Goal: Book appointment/travel/reservation

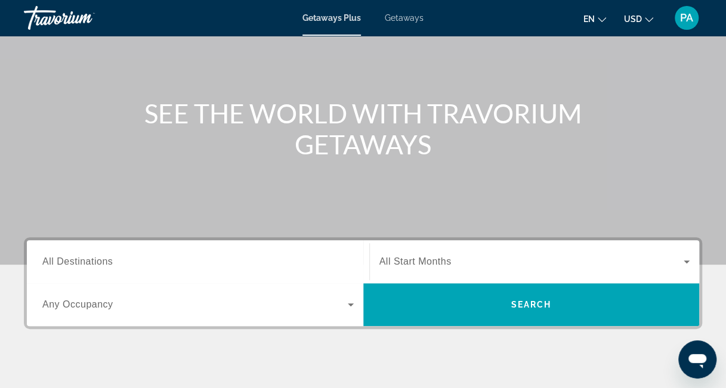
scroll to position [99, 0]
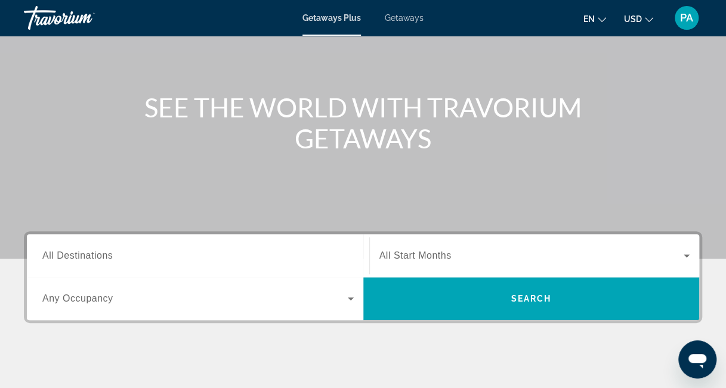
click at [352, 298] on icon "Search widget" at bounding box center [351, 299] width 6 height 3
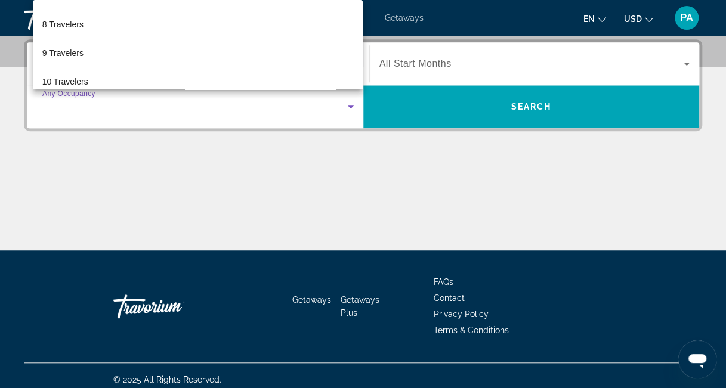
scroll to position [206, 0]
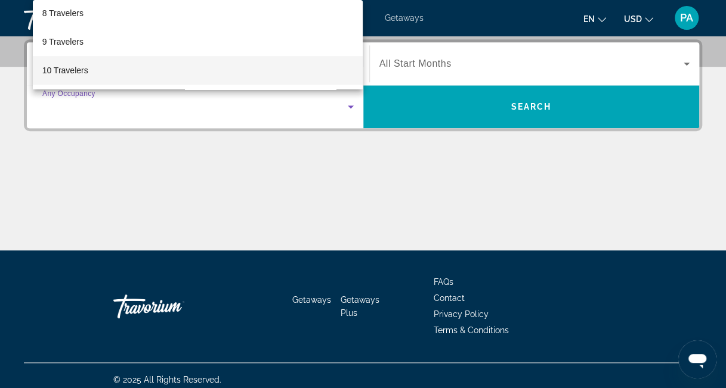
click at [141, 71] on mat-option "10 Travelers" at bounding box center [198, 70] width 330 height 29
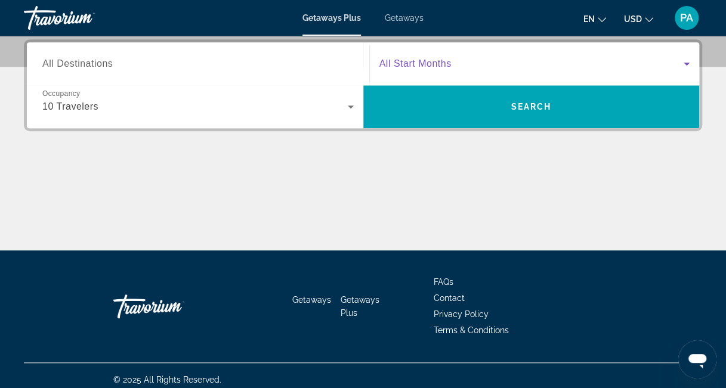
click at [687, 60] on icon "Search widget" at bounding box center [686, 64] width 14 height 14
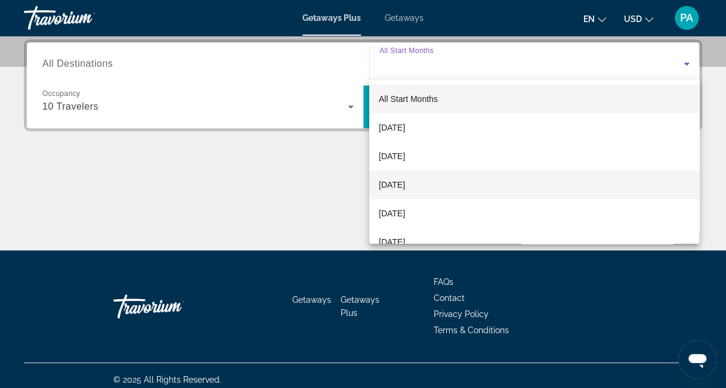
click at [481, 183] on mat-option "[DATE]" at bounding box center [534, 185] width 330 height 29
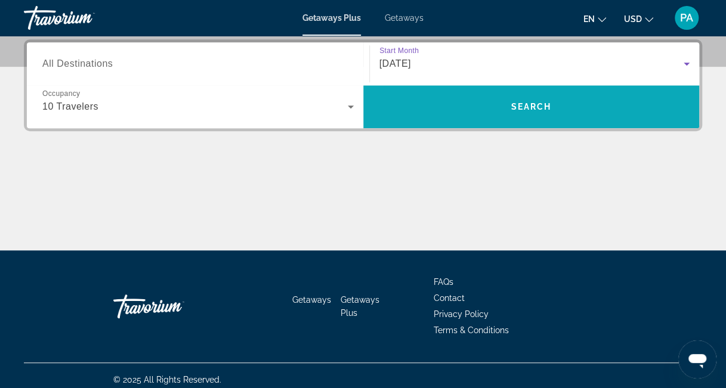
click at [543, 103] on span "Search" at bounding box center [530, 107] width 41 height 10
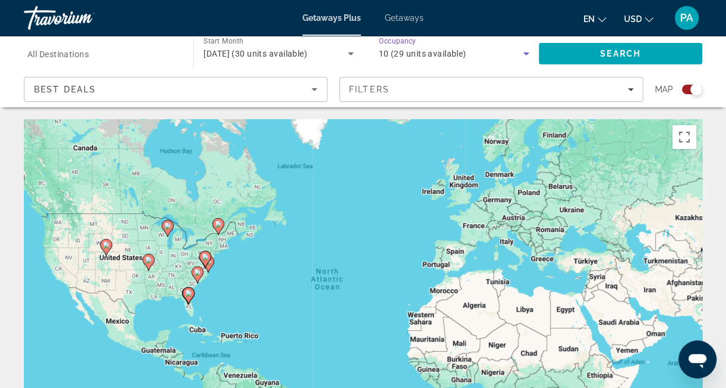
click at [526, 52] on icon "Search widget" at bounding box center [526, 54] width 14 height 14
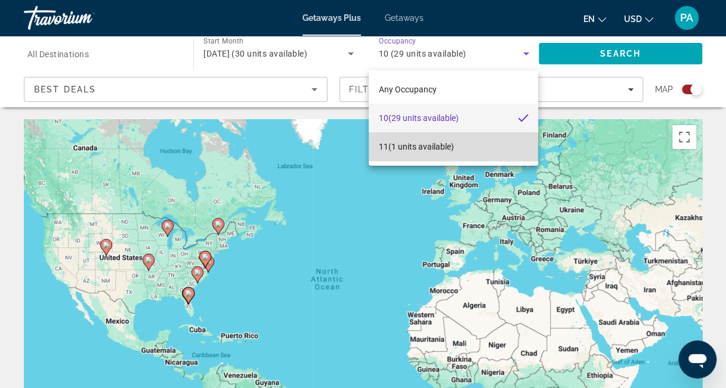
click at [460, 146] on mat-option "11 (1 units available)" at bounding box center [452, 146] width 169 height 29
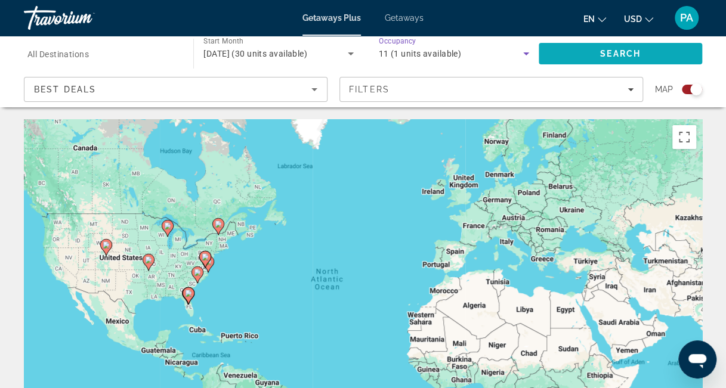
click at [609, 55] on span "Search" at bounding box center [620, 54] width 41 height 10
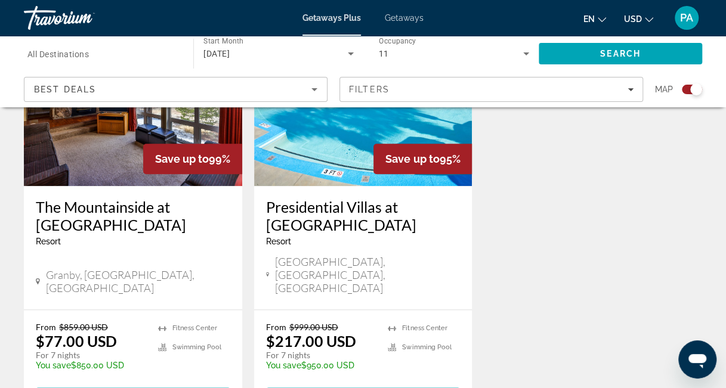
scroll to position [540, 0]
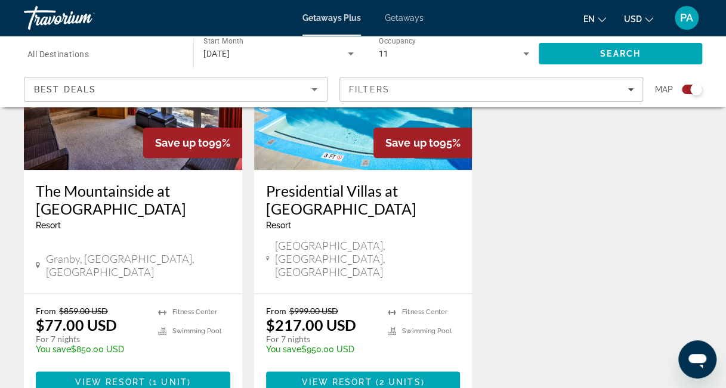
click at [343, 145] on img "Main content" at bounding box center [363, 74] width 218 height 191
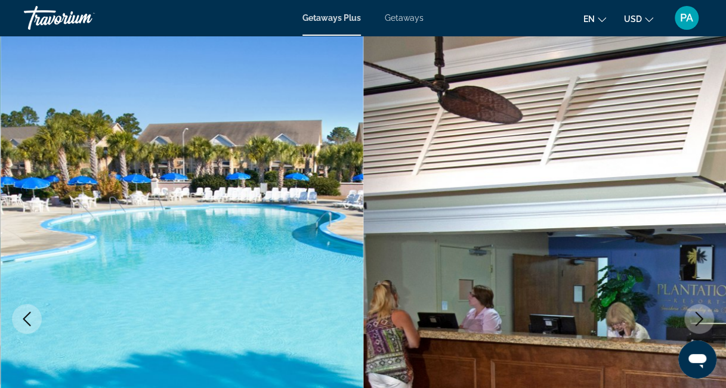
click at [403, 17] on span "Getaways" at bounding box center [404, 18] width 39 height 10
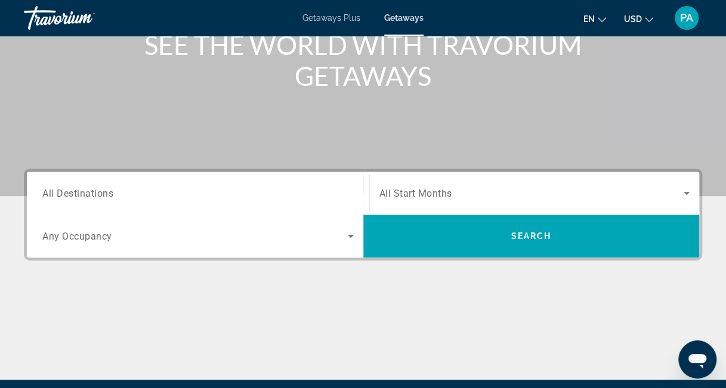
scroll to position [164, 0]
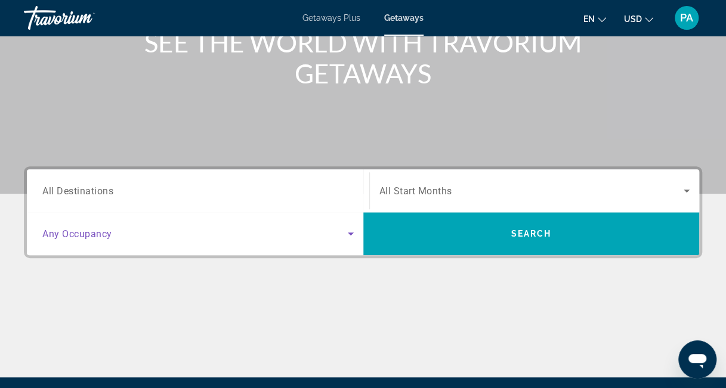
click at [348, 233] on icon "Search widget" at bounding box center [350, 234] width 14 height 14
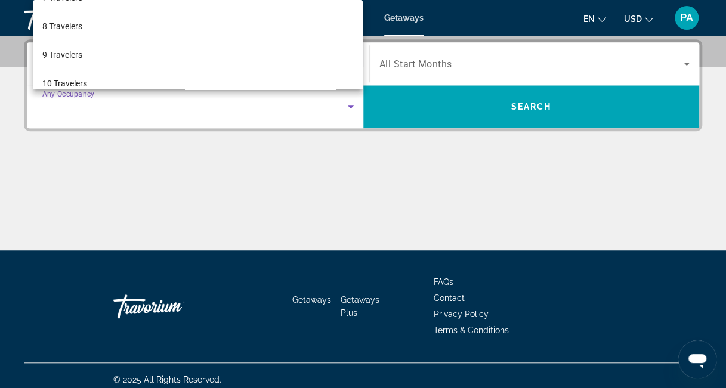
scroll to position [206, 0]
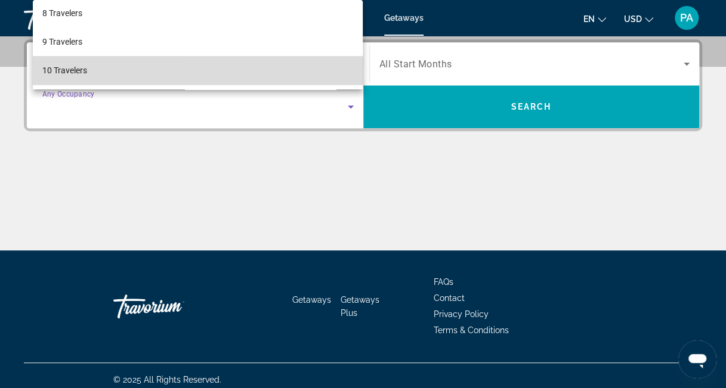
click at [269, 66] on mat-option "10 Travelers" at bounding box center [198, 70] width 330 height 29
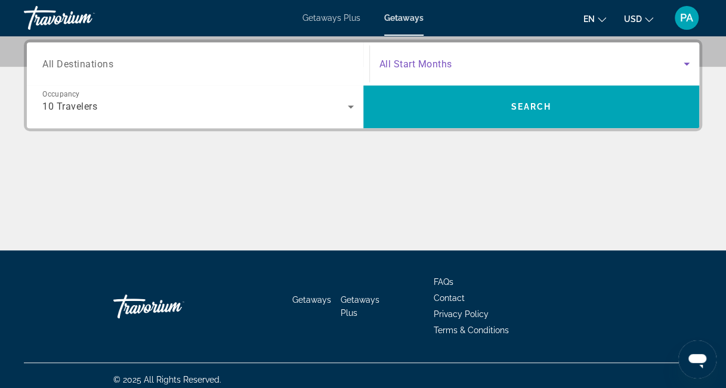
click at [686, 63] on icon "Search widget" at bounding box center [686, 64] width 6 height 3
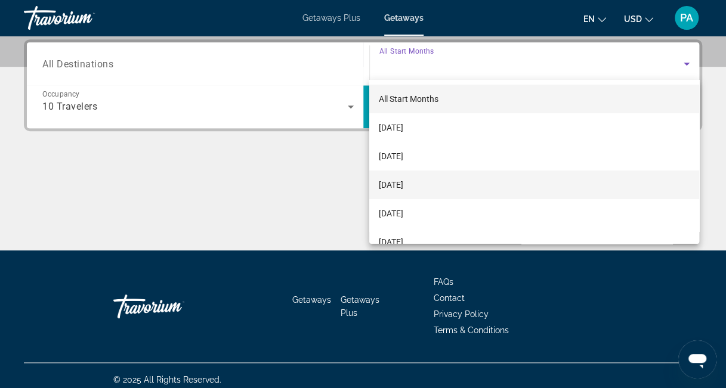
click at [403, 179] on span "[DATE]" at bounding box center [391, 185] width 24 height 14
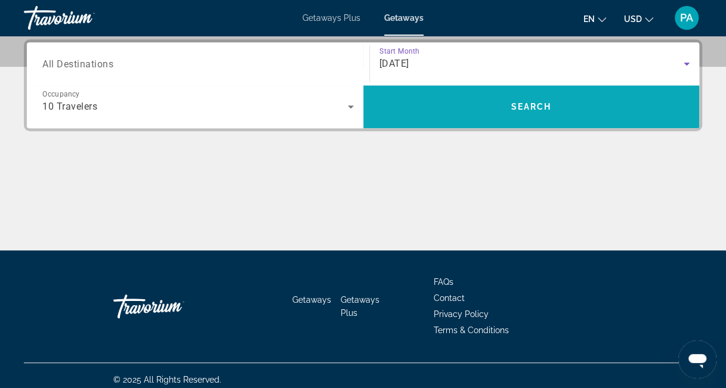
click at [516, 102] on span "Search" at bounding box center [530, 107] width 41 height 10
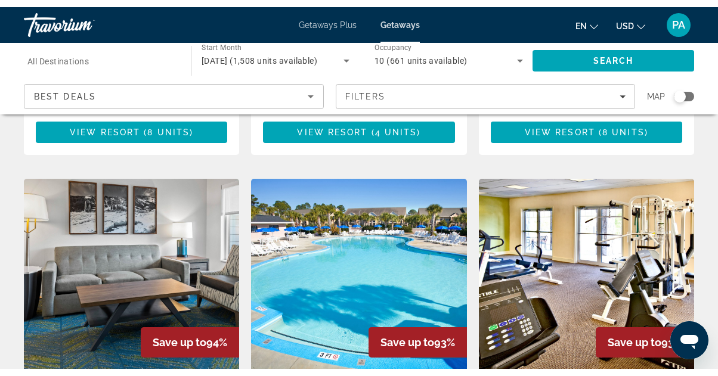
scroll to position [431, 0]
